Goal: Use online tool/utility: Utilize a website feature to perform a specific function

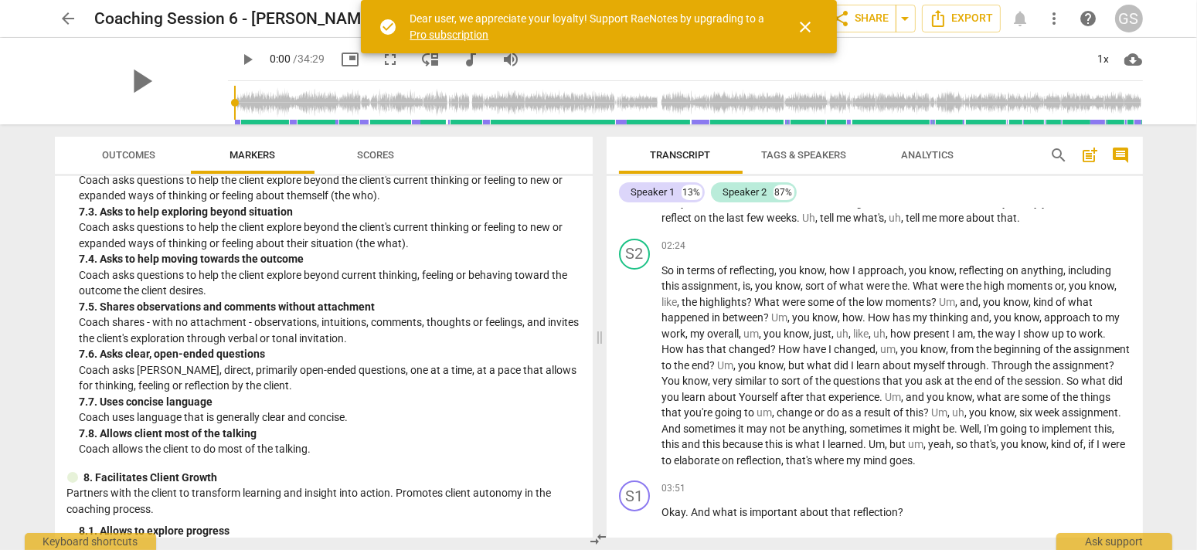
scroll to position [1700, 0]
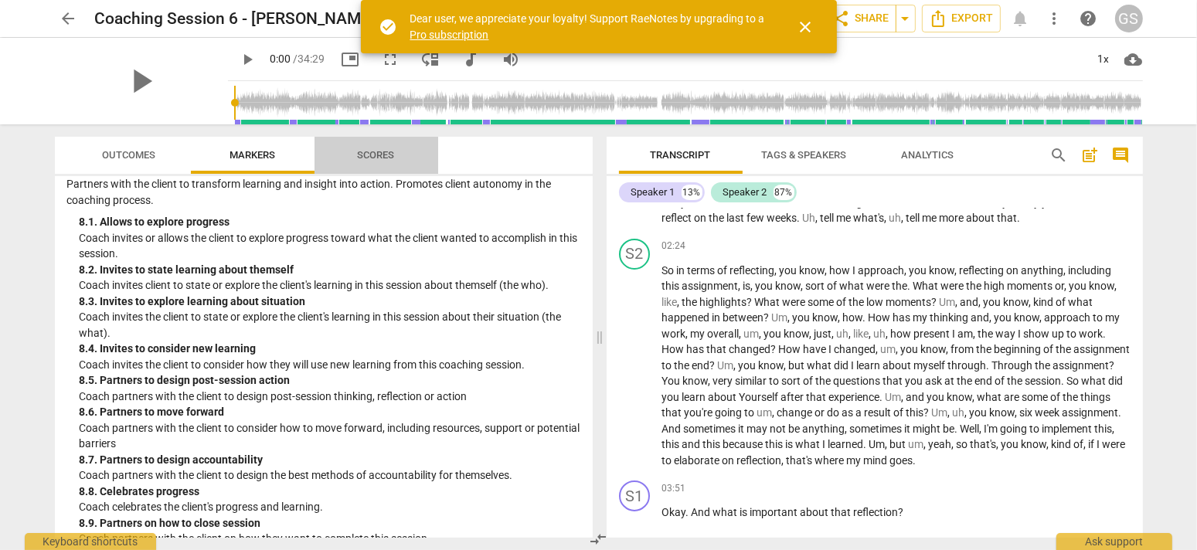
click at [386, 154] on span "Scores" at bounding box center [376, 155] width 37 height 12
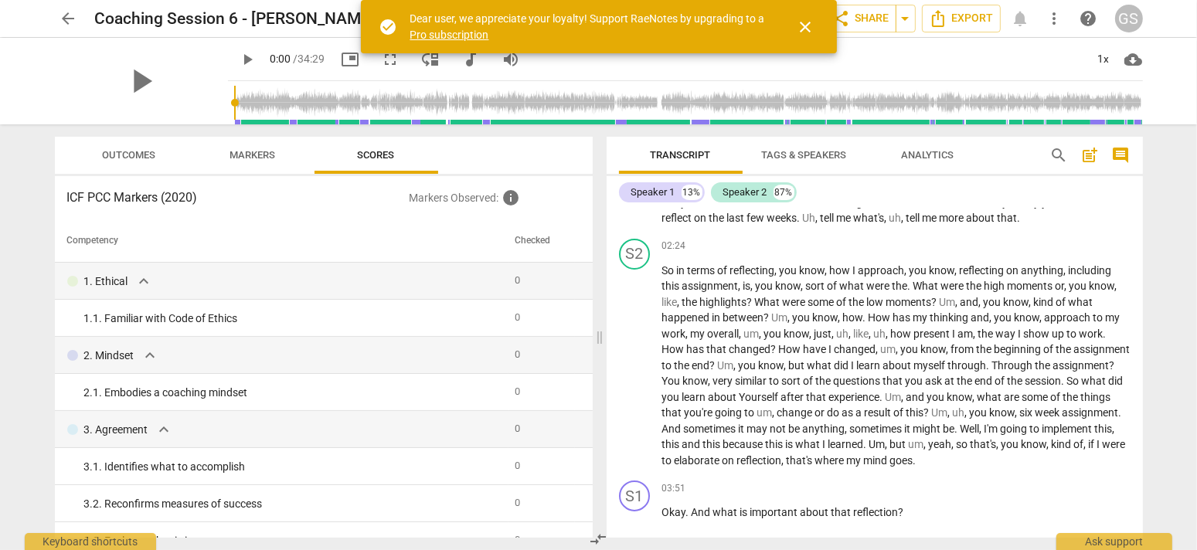
click at [117, 155] on span "Outcomes" at bounding box center [128, 155] width 53 height 12
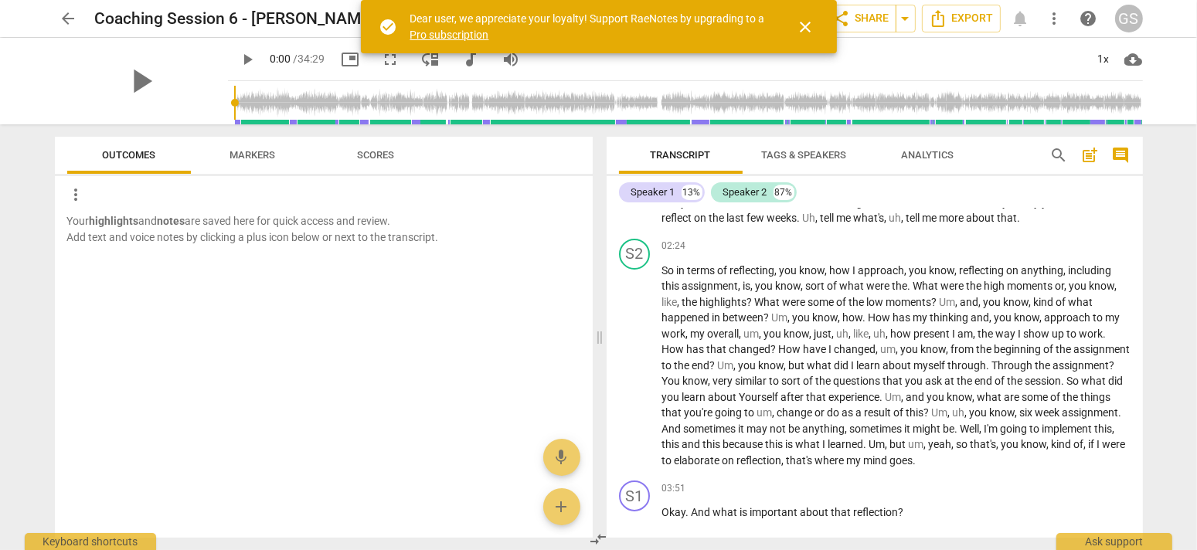
click at [240, 149] on span "Markers" at bounding box center [252, 155] width 46 height 12
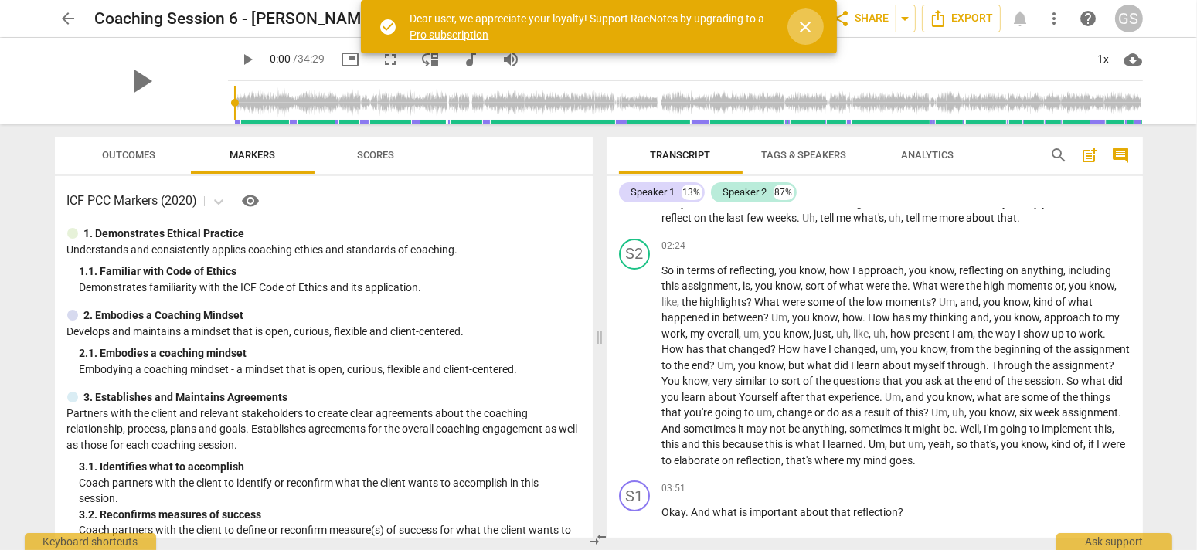
click at [801, 29] on span "close" at bounding box center [806, 27] width 19 height 19
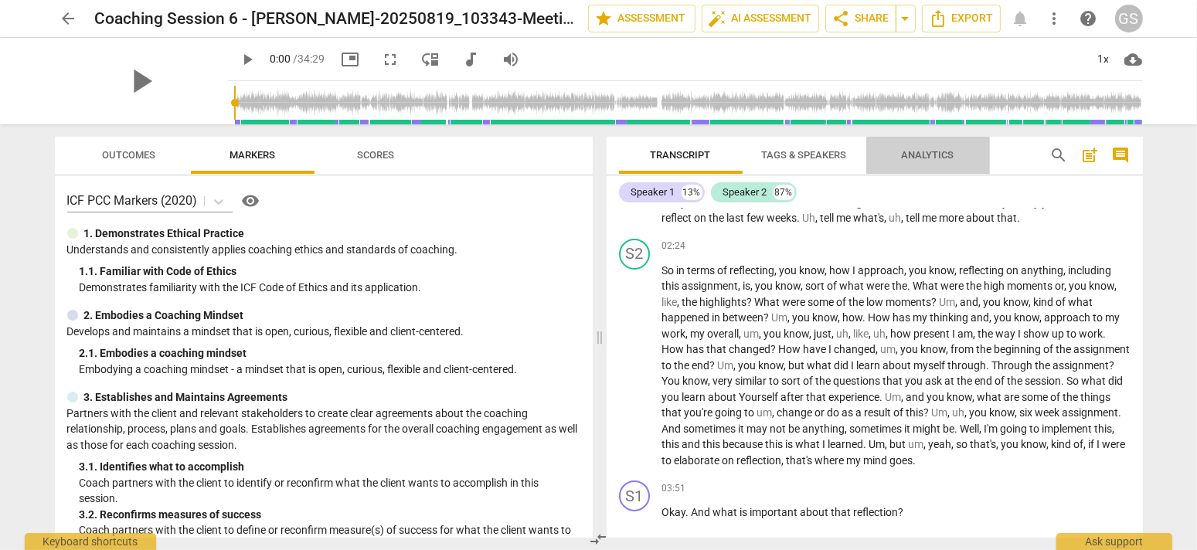
click at [937, 155] on span "Analytics" at bounding box center [928, 155] width 53 height 12
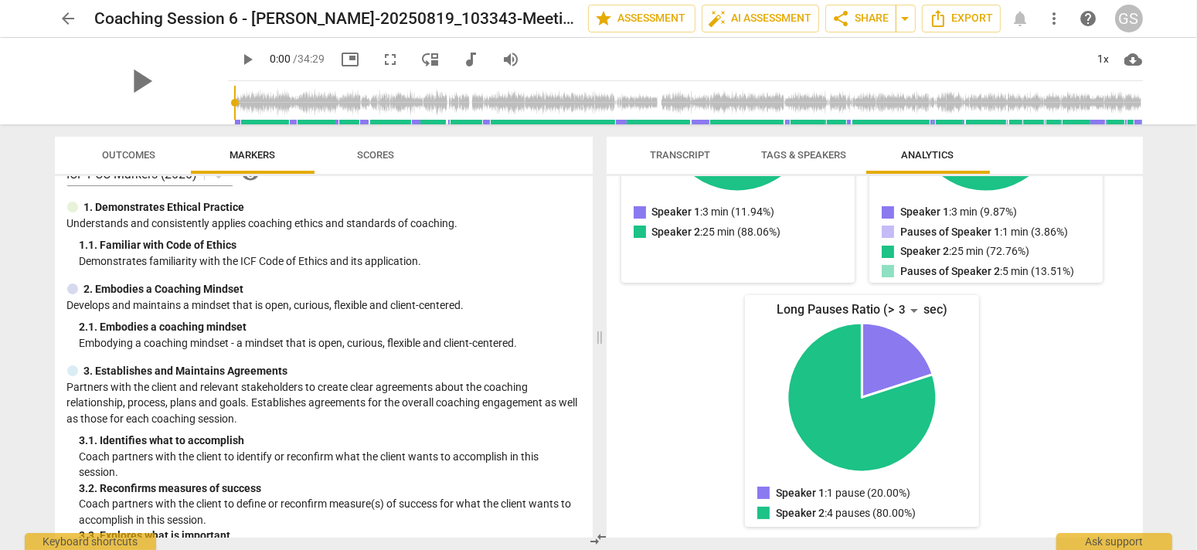
scroll to position [0, 0]
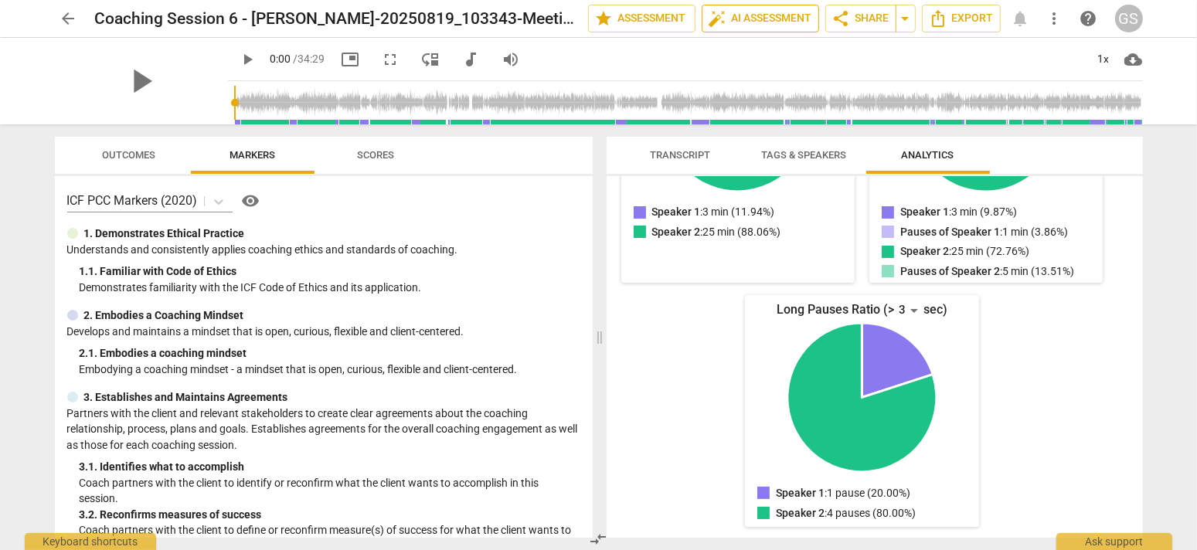
click at [784, 19] on span "auto_fix_high AI Assessment" at bounding box center [761, 18] width 104 height 19
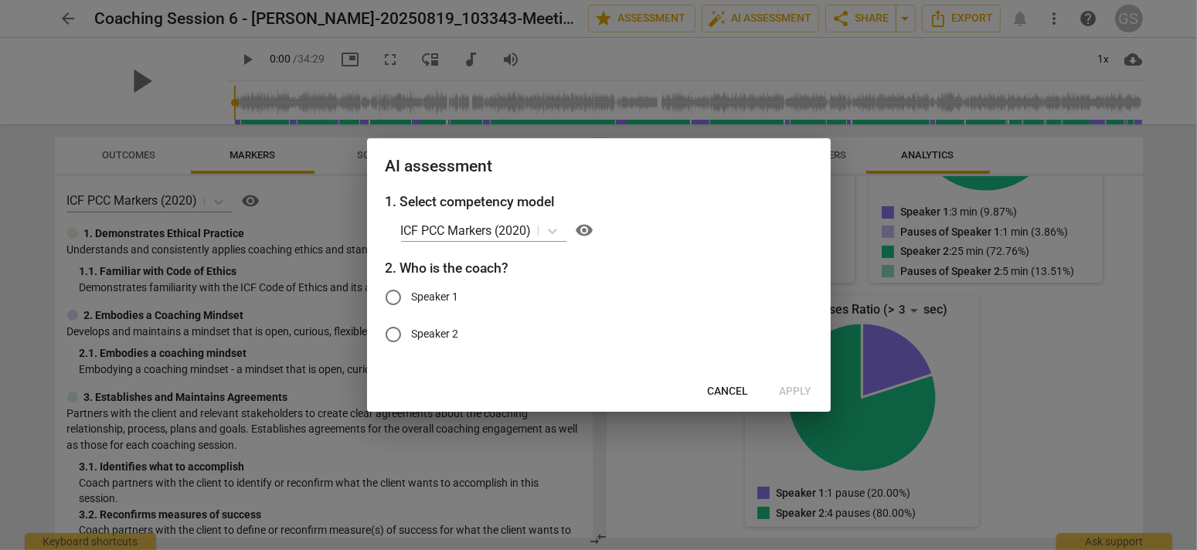
click at [724, 384] on span "Cancel" at bounding box center [728, 391] width 41 height 15
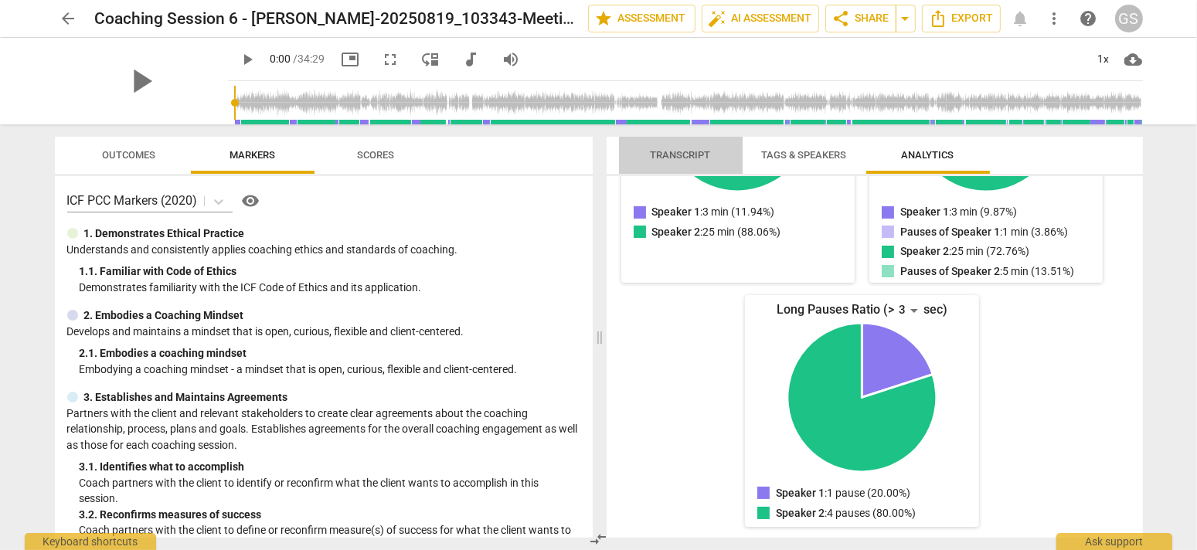
click at [671, 141] on button "Transcript" at bounding box center [681, 155] width 124 height 37
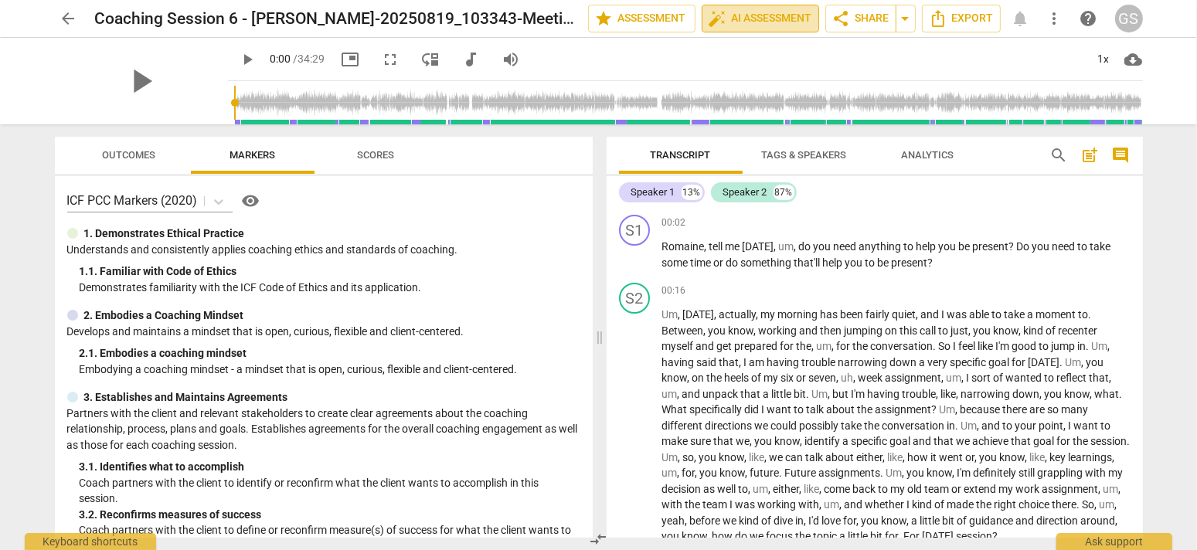
click at [797, 22] on span "auto_fix_high AI Assessment" at bounding box center [761, 18] width 104 height 19
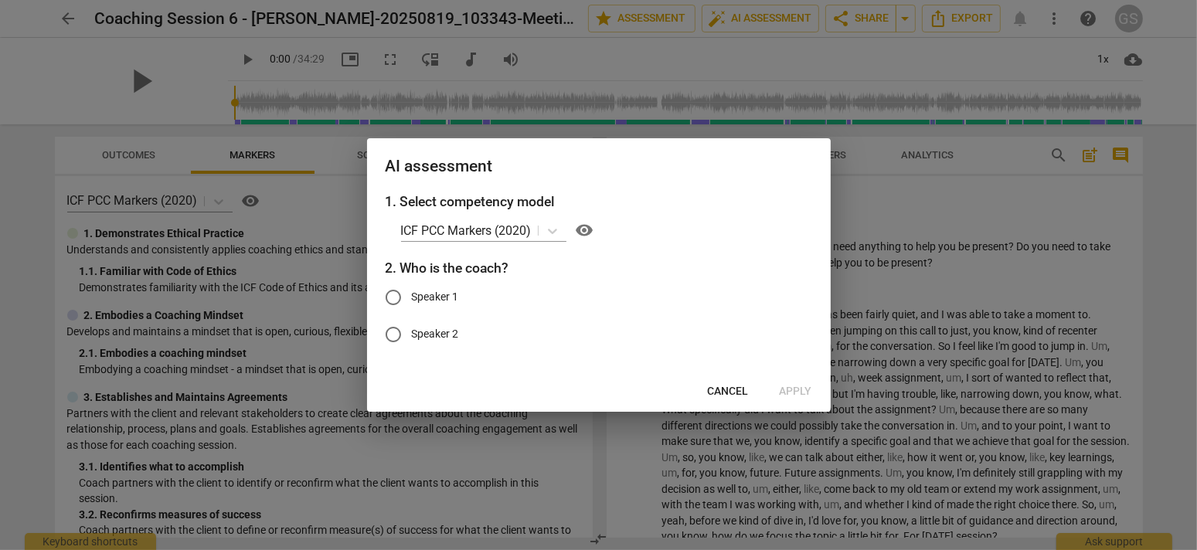
click at [446, 298] on span "Speaker 1" at bounding box center [435, 297] width 47 height 16
click at [412, 298] on input "Speaker 1" at bounding box center [393, 297] width 37 height 37
radio input "true"
click at [811, 389] on span "Apply" at bounding box center [796, 391] width 32 height 15
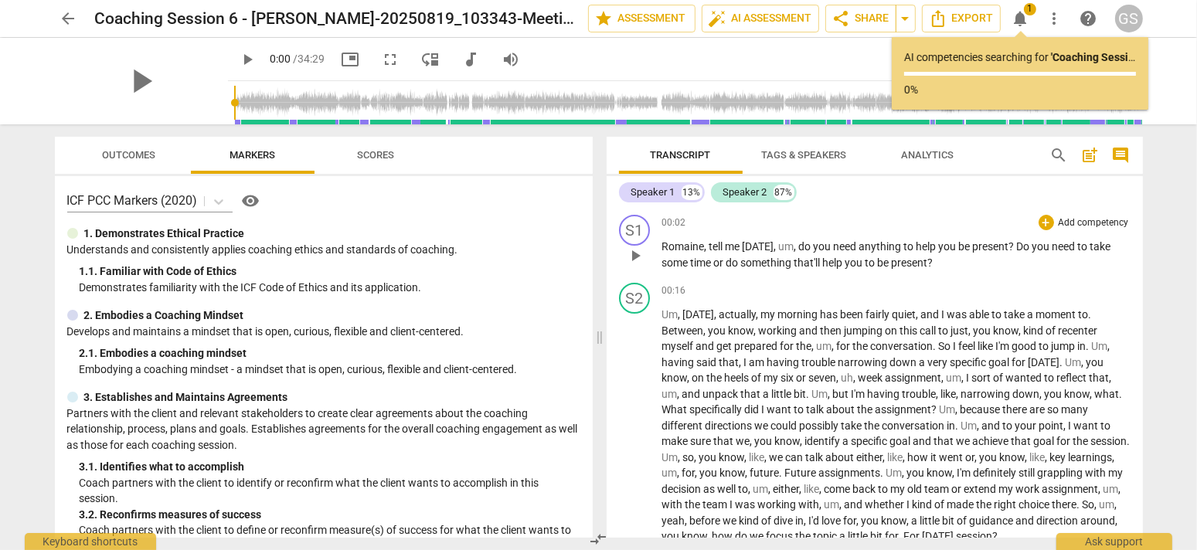
click at [951, 251] on span "you" at bounding box center [949, 246] width 20 height 12
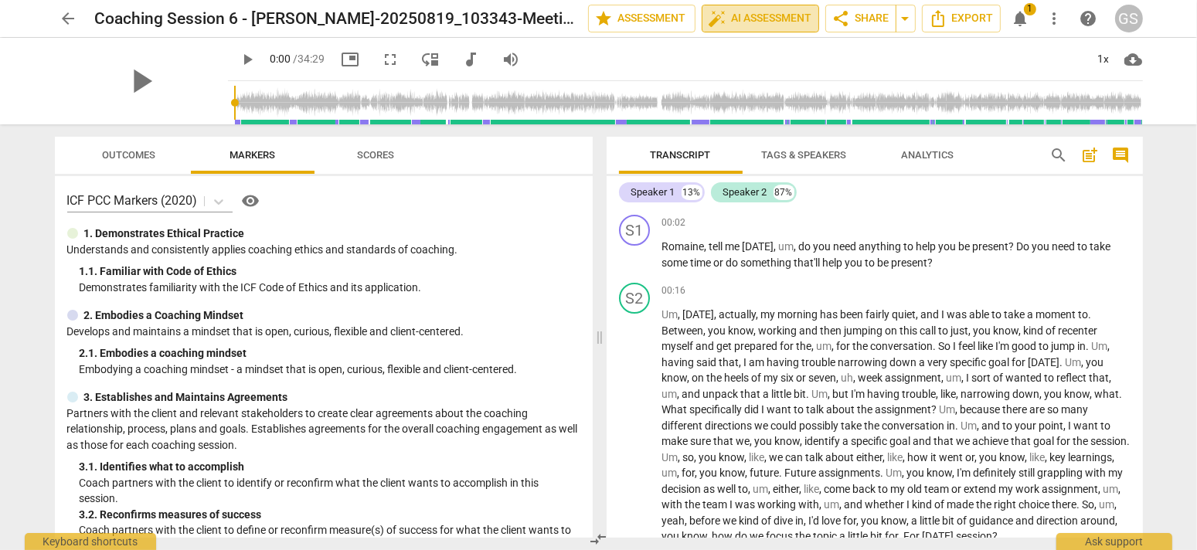
click at [775, 16] on span "auto_fix_high AI Assessment" at bounding box center [761, 18] width 104 height 19
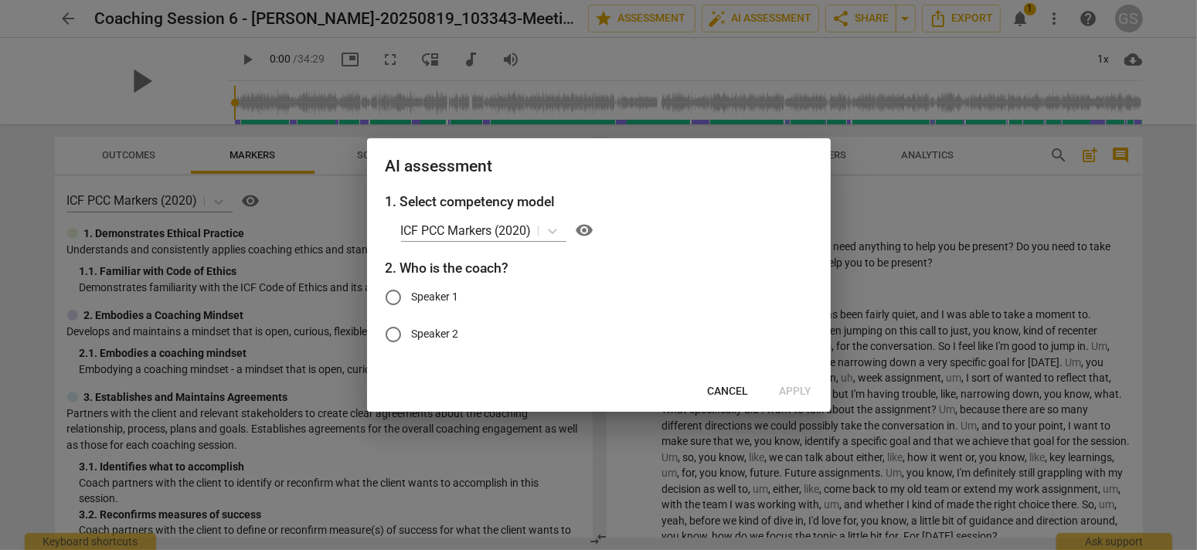
click at [408, 297] on input "Speaker 1" at bounding box center [393, 297] width 37 height 37
radio input "true"
click at [712, 394] on span "Cancel" at bounding box center [728, 391] width 41 height 15
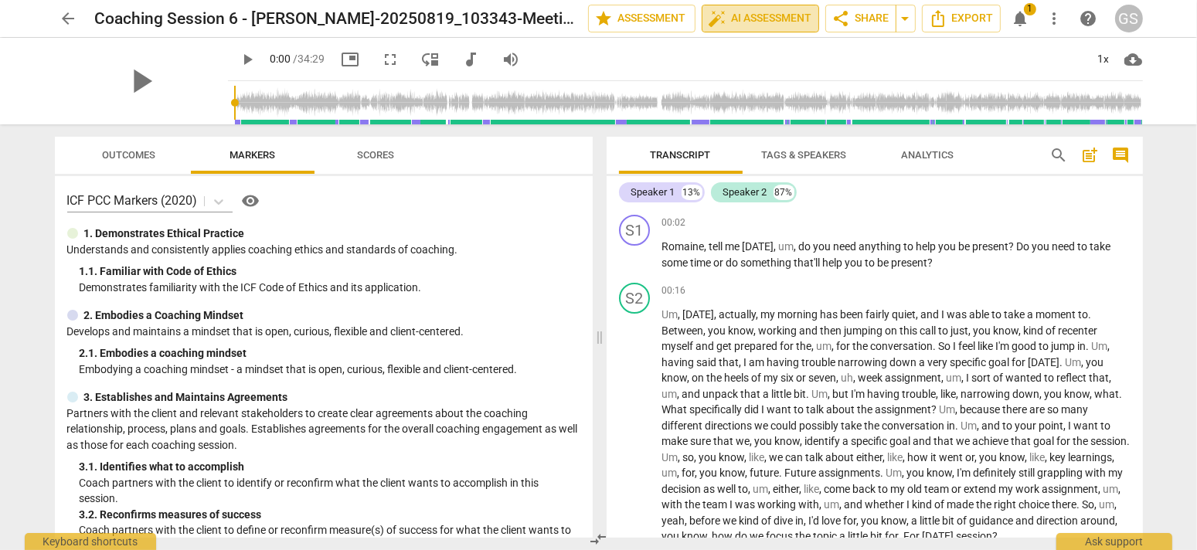
click at [777, 15] on span "auto_fix_high AI Assessment" at bounding box center [761, 18] width 104 height 19
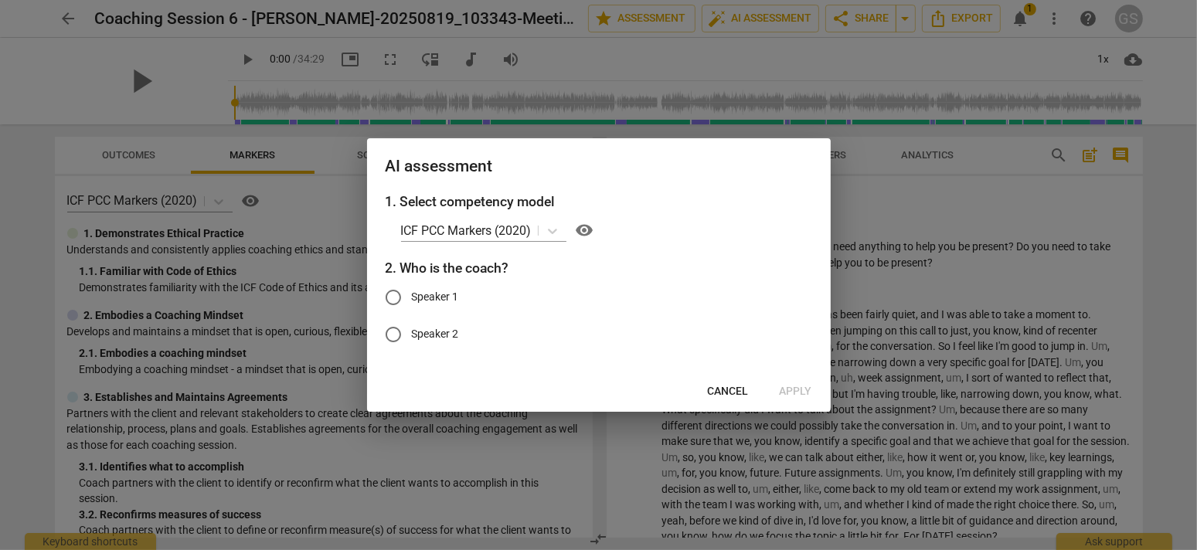
drag, startPoint x: 443, startPoint y: 292, endPoint x: 449, endPoint y: 304, distance: 13.1
click at [443, 294] on span "Speaker 1" at bounding box center [435, 297] width 47 height 16
click at [412, 294] on input "Speaker 1" at bounding box center [393, 297] width 37 height 37
radio input "true"
click at [810, 387] on span "Apply" at bounding box center [796, 391] width 32 height 15
